Goal: Task Accomplishment & Management: Manage account settings

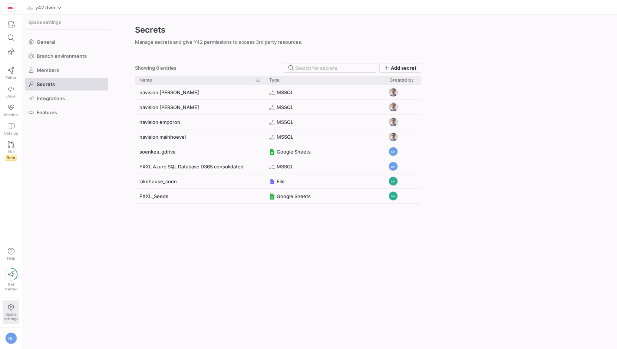
drag, startPoint x: 194, startPoint y: 81, endPoint x: 256, endPoint y: 83, distance: 62.4
click at [263, 83] on div at bounding box center [264, 80] width 3 height 9
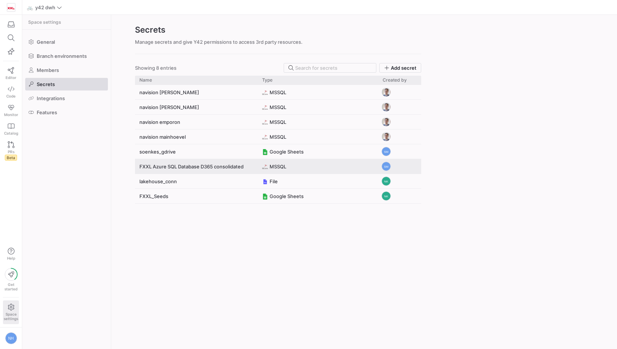
click at [297, 167] on y42-credential-type "MSSQL" at bounding box center [318, 167] width 112 height 14
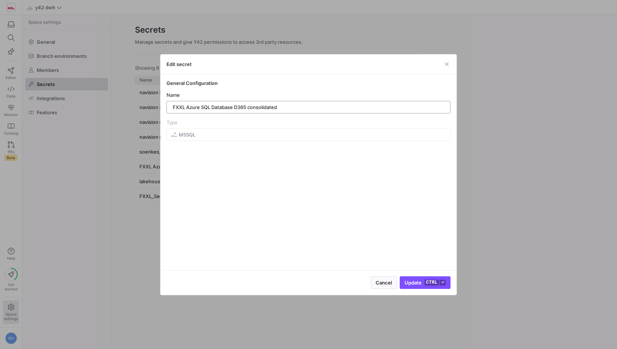
click at [288, 109] on input "FXXL Azure SQL Database D365 consolidated" at bounding box center [309, 107] width 272 height 6
click at [449, 61] on span "button" at bounding box center [446, 63] width 7 height 7
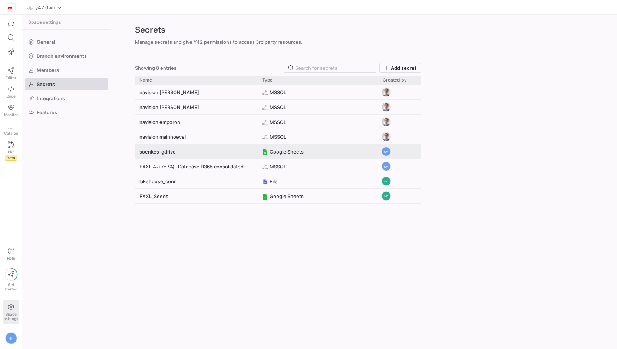
click at [292, 152] on span "Google Sheets" at bounding box center [287, 152] width 34 height 14
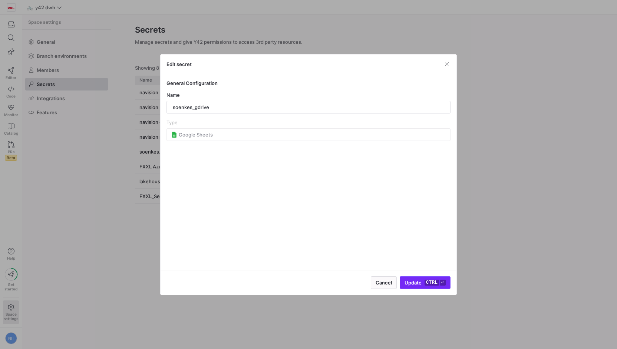
click at [438, 279] on button "Update ctrl ⏎" at bounding box center [425, 282] width 51 height 13
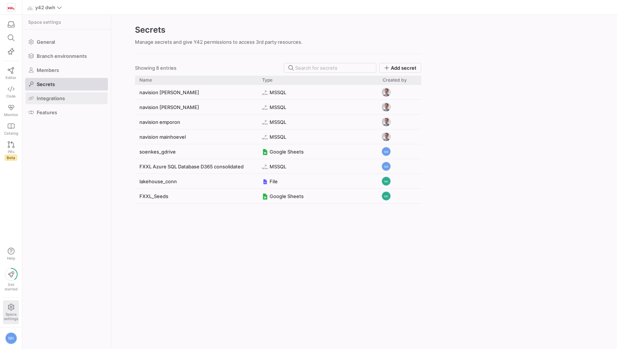
click at [64, 99] on span "Integrations" at bounding box center [51, 98] width 28 height 6
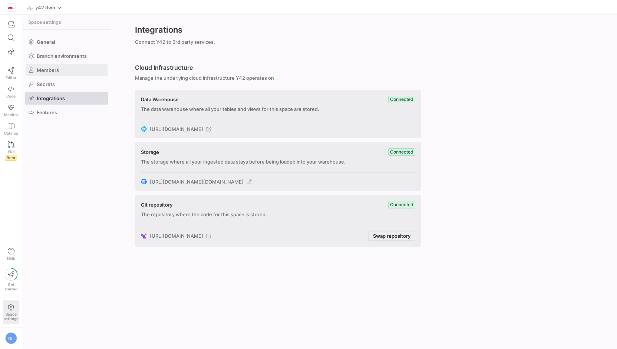
click at [47, 68] on span "Members" at bounding box center [48, 70] width 22 height 6
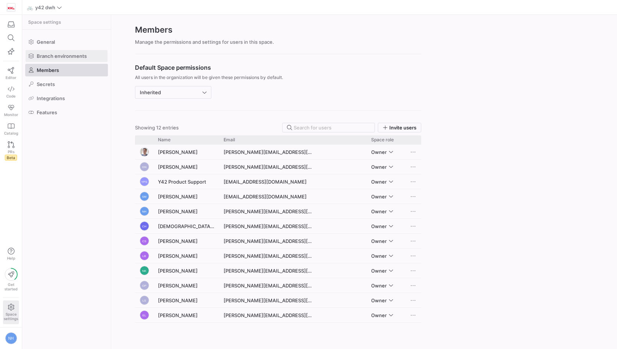
click at [62, 58] on span "Branch environments" at bounding box center [62, 56] width 50 height 6
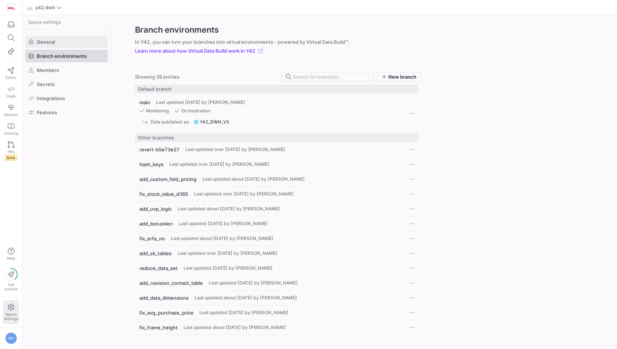
click at [60, 45] on span at bounding box center [67, 42] width 82 height 12
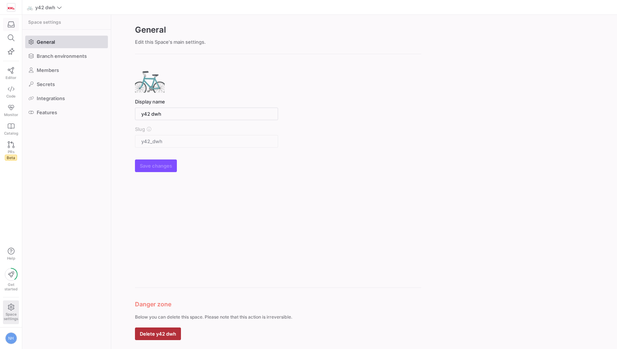
click at [16, 24] on div "button" at bounding box center [10, 24] width 9 height 7
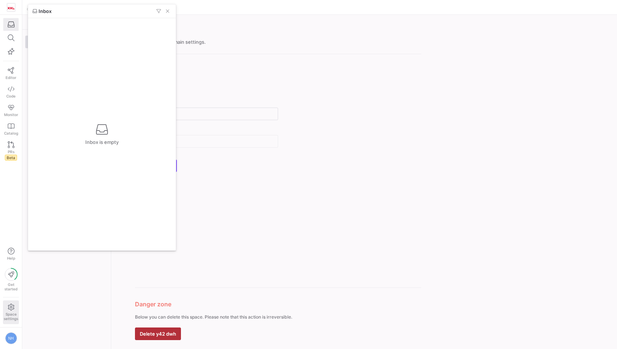
click at [16, 24] on div at bounding box center [308, 174] width 617 height 349
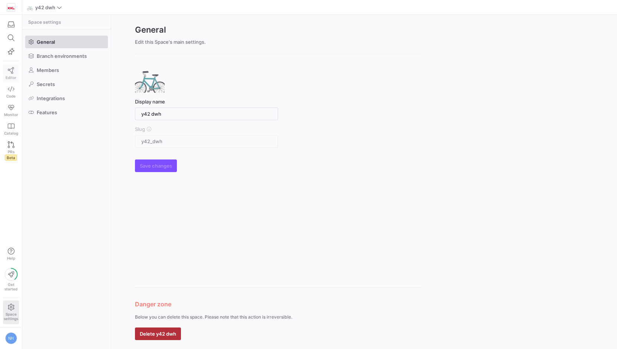
click at [13, 73] on link "Editor" at bounding box center [11, 73] width 16 height 19
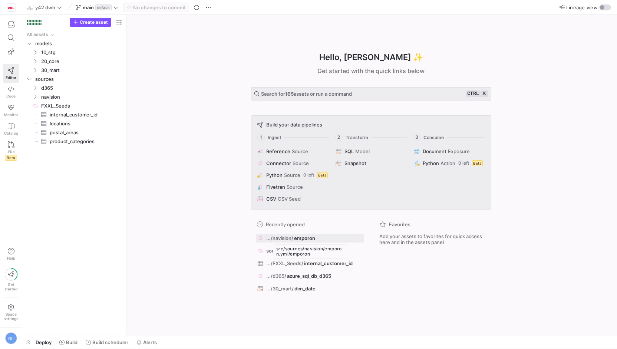
click at [302, 239] on span "emporon" at bounding box center [304, 238] width 21 height 6
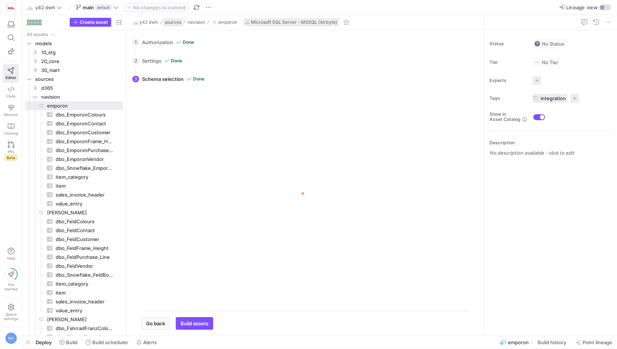
click at [171, 20] on span "sources" at bounding box center [173, 22] width 17 height 5
click at [174, 21] on span "sources" at bounding box center [173, 22] width 17 height 5
click at [197, 22] on span "navision" at bounding box center [196, 22] width 17 height 5
click at [223, 23] on span "emporon" at bounding box center [228, 22] width 19 height 5
click at [39, 97] on span "navision" at bounding box center [77, 97] width 91 height 8
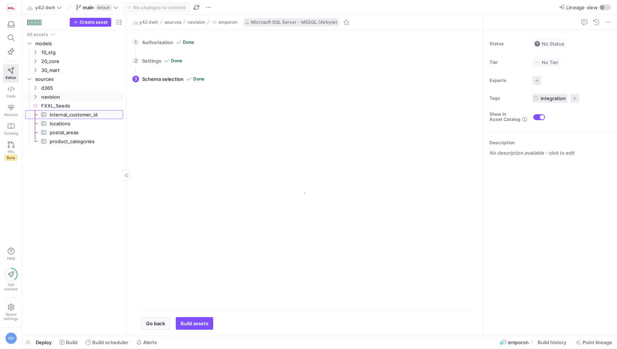
click at [69, 115] on span "internal_customer_id​​​​​​​​​" at bounding box center [82, 115] width 65 height 9
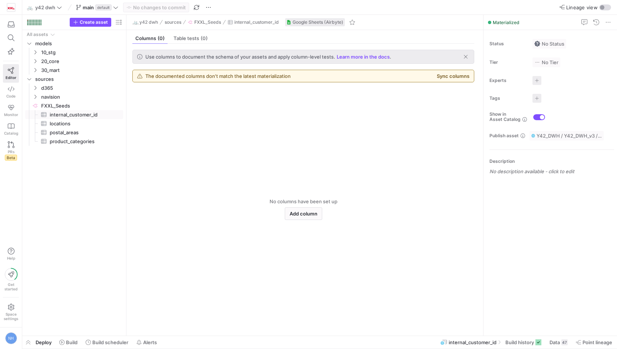
click at [424, 73] on div "The documented columns don't match the latest materialization Sync columns" at bounding box center [303, 76] width 341 height 12
click at [320, 23] on span "Google Sheets (Airbyte)" at bounding box center [318, 22] width 51 height 5
click at [329, 22] on span "Google Sheets (Airbyte)" at bounding box center [318, 22] width 51 height 5
click at [296, 22] on span "Google Sheets (Airbyte)" at bounding box center [318, 22] width 51 height 5
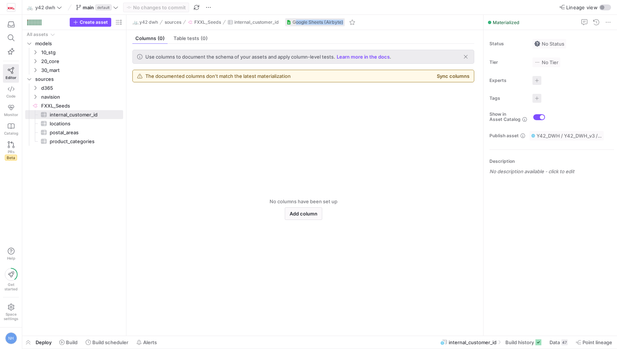
click at [296, 22] on span "Google Sheets (Airbyte)" at bounding box center [318, 22] width 51 height 5
click at [318, 117] on y42-empty-state "No columns have been set up Add column" at bounding box center [303, 209] width 342 height 242
click at [11, 125] on icon at bounding box center [11, 126] width 7 height 5
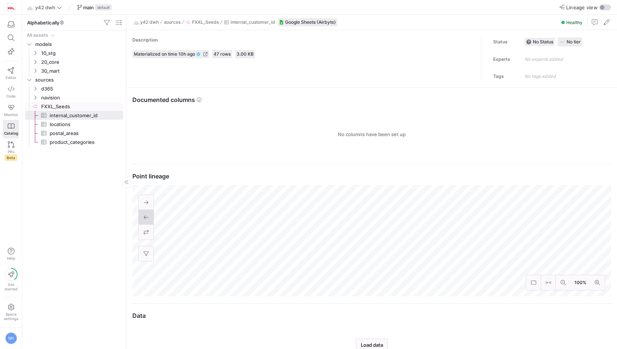
click at [65, 103] on span "FXXL_Seeds​​​​​​​​" at bounding box center [81, 106] width 81 height 9
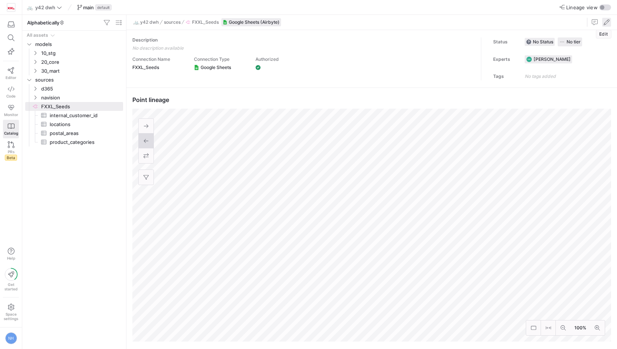
click at [608, 22] on span "button" at bounding box center [606, 22] width 9 height 9
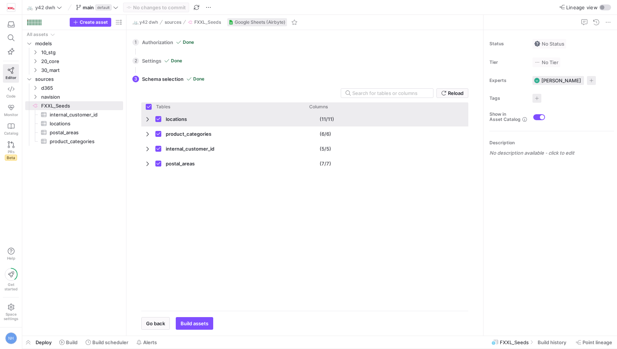
click at [147, 118] on span "Press SPACE to deselect this row." at bounding box center [148, 119] width 5 height 6
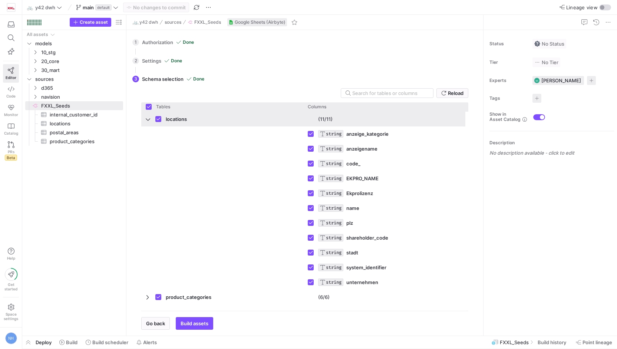
click at [147, 118] on span "Press SPACE to deselect this row." at bounding box center [148, 119] width 5 height 6
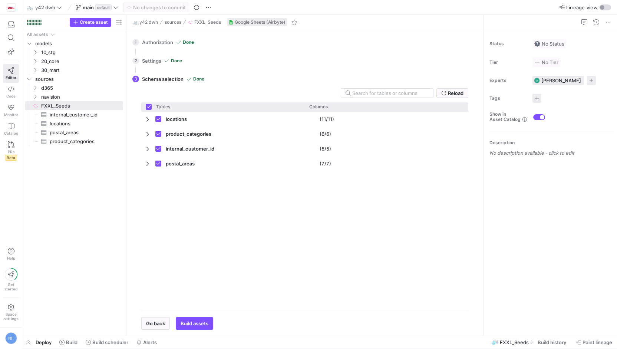
drag, startPoint x: 229, startPoint y: 219, endPoint x: 217, endPoint y: 200, distance: 22.5
click at [229, 213] on div "locations (11/11) product_categories (6/6) internal_customer_id (5/5)" at bounding box center [304, 208] width 327 height 193
